Goal: Navigation & Orientation: Find specific page/section

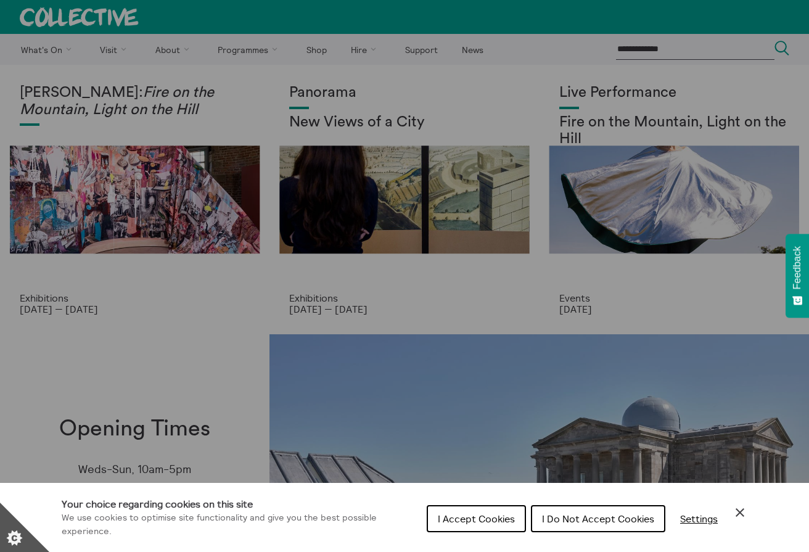
click at [616, 524] on span "I Do Not Accept Cookies" at bounding box center [598, 519] width 112 height 12
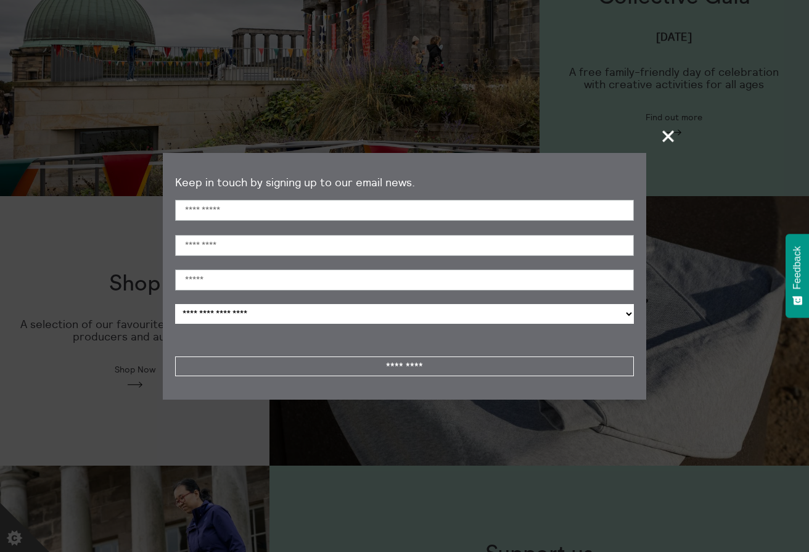
click at [662, 139] on span "+" at bounding box center [669, 136] width 36 height 36
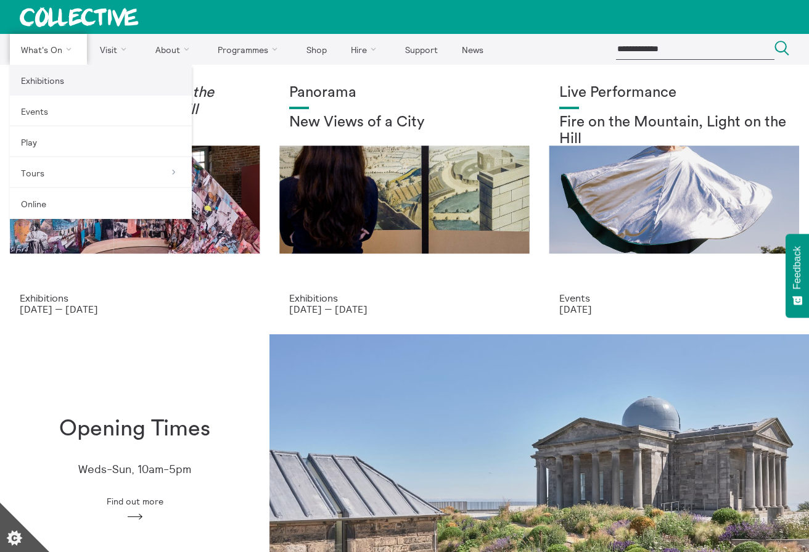
click at [56, 81] on link "Exhibitions" at bounding box center [101, 80] width 182 height 31
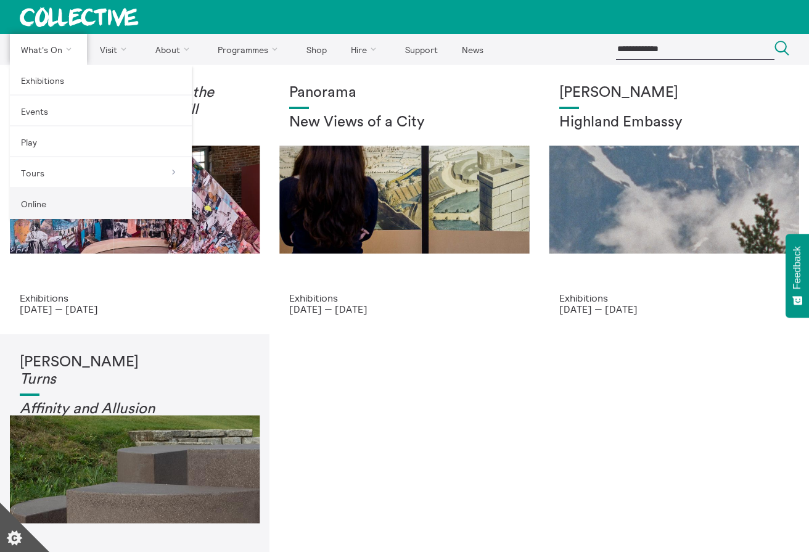
click at [86, 194] on link "Online" at bounding box center [101, 203] width 182 height 31
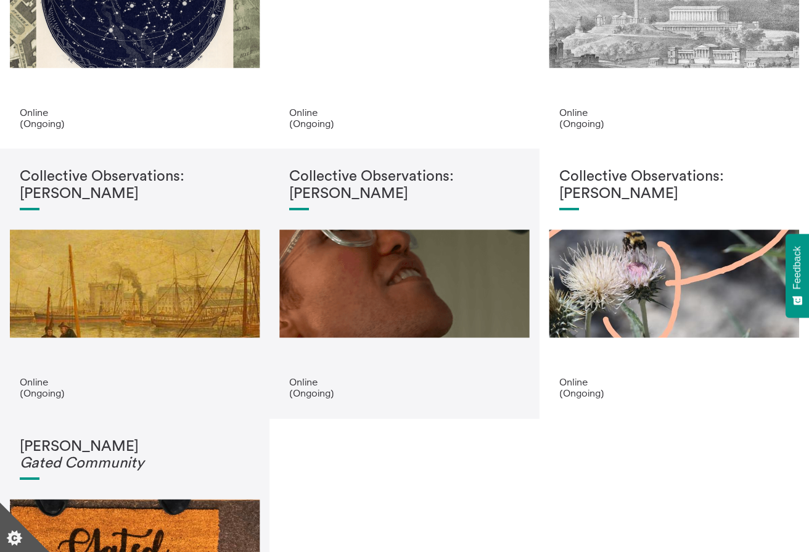
scroll to position [185, 0]
